Goal: Task Accomplishment & Management: Manage account settings

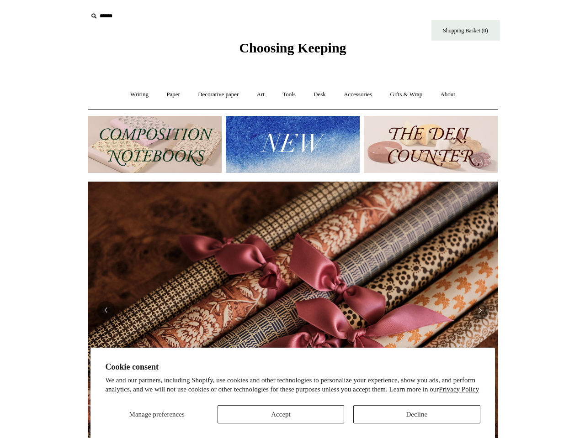
scroll to position [0, 410]
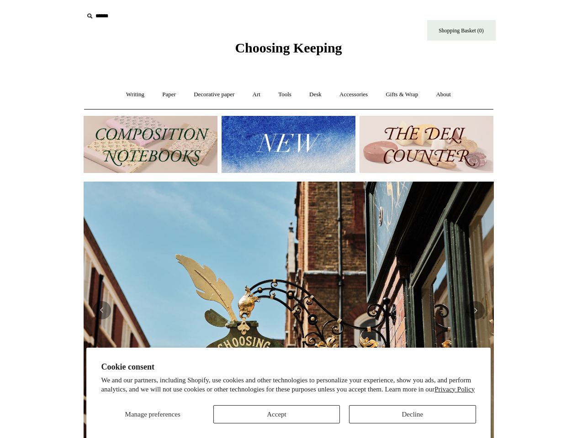
click at [289, 219] on img at bounding box center [289, 311] width 410 height 258
click at [152, 415] on span "Manage preferences" at bounding box center [152, 414] width 55 height 7
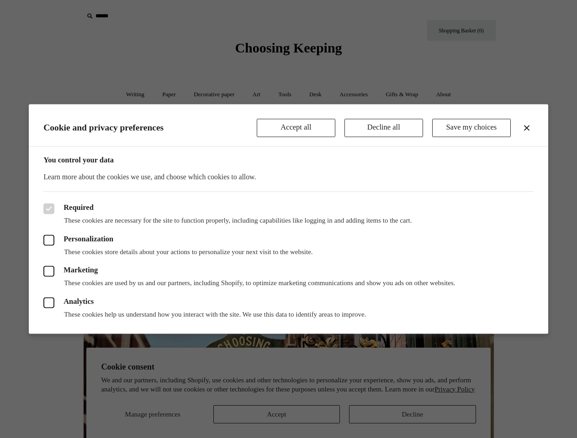
click at [276, 415] on div at bounding box center [288, 219] width 577 height 438
click at [412, 415] on div at bounding box center [288, 219] width 577 height 438
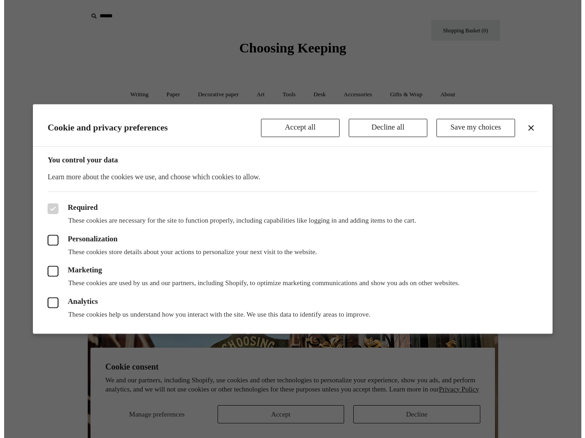
scroll to position [0, 820]
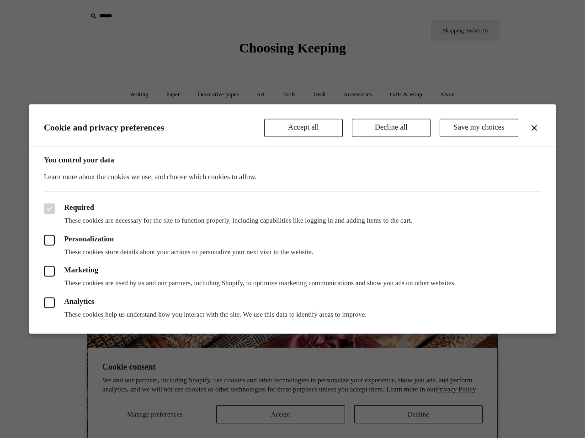
click at [140, 16] on div at bounding box center [292, 219] width 585 height 438
click at [288, 144] on header "Cookie and privacy preferences Accept all Decline all Save my choices" at bounding box center [292, 125] width 526 height 42
click at [289, 306] on label "Analytics" at bounding box center [292, 302] width 497 height 11
click at [42, 306] on div "Required These cookies are necessary for the site to function properly, includi…" at bounding box center [292, 263] width 526 height 142
click at [42, 310] on div "Required These cookies are necessary for the site to function properly, includi…" at bounding box center [292, 263] width 526 height 142
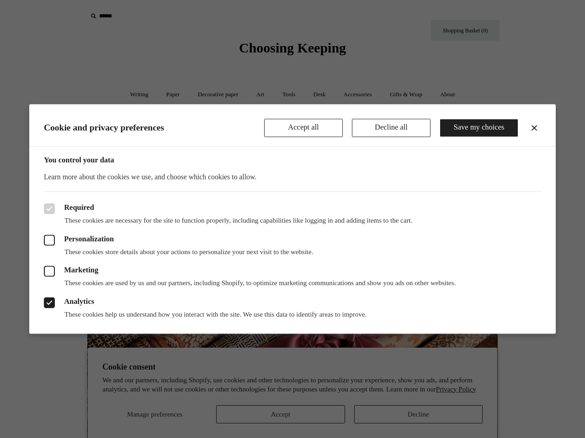
click at [289, 310] on div "Analytics These cookies help us understand how you interact with the site. We u…" at bounding box center [292, 304] width 497 height 32
